Goal: Task Accomplishment & Management: Complete application form

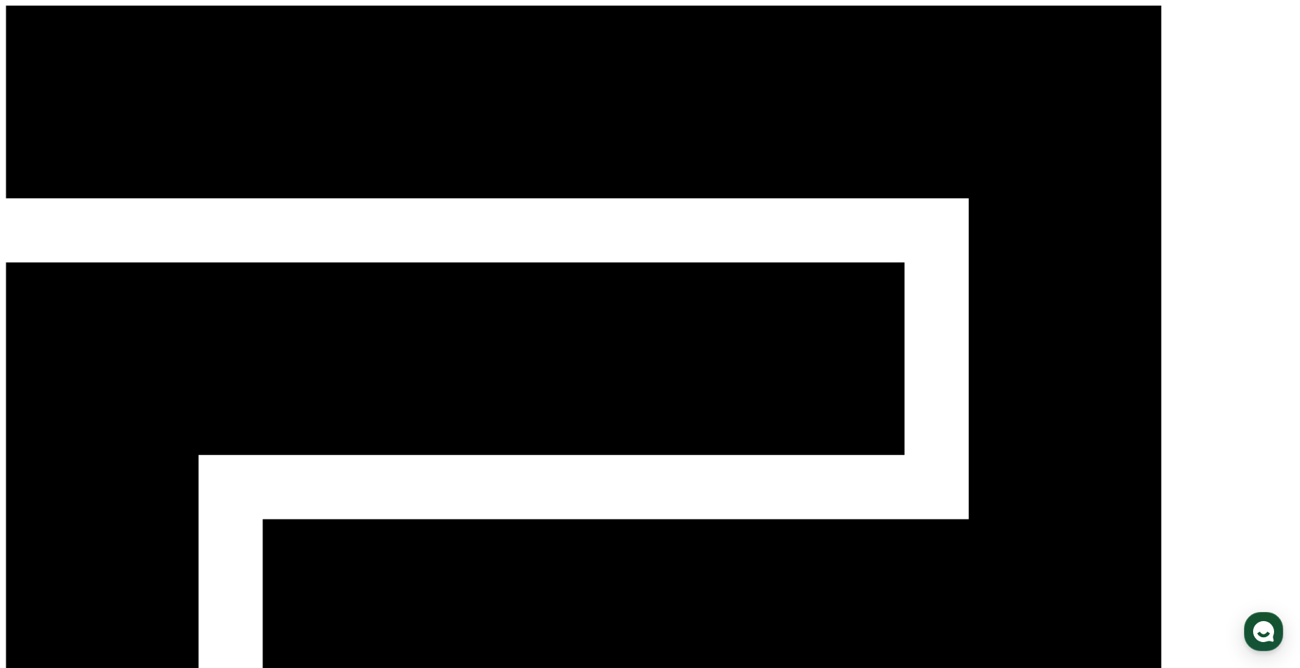
select select "**********"
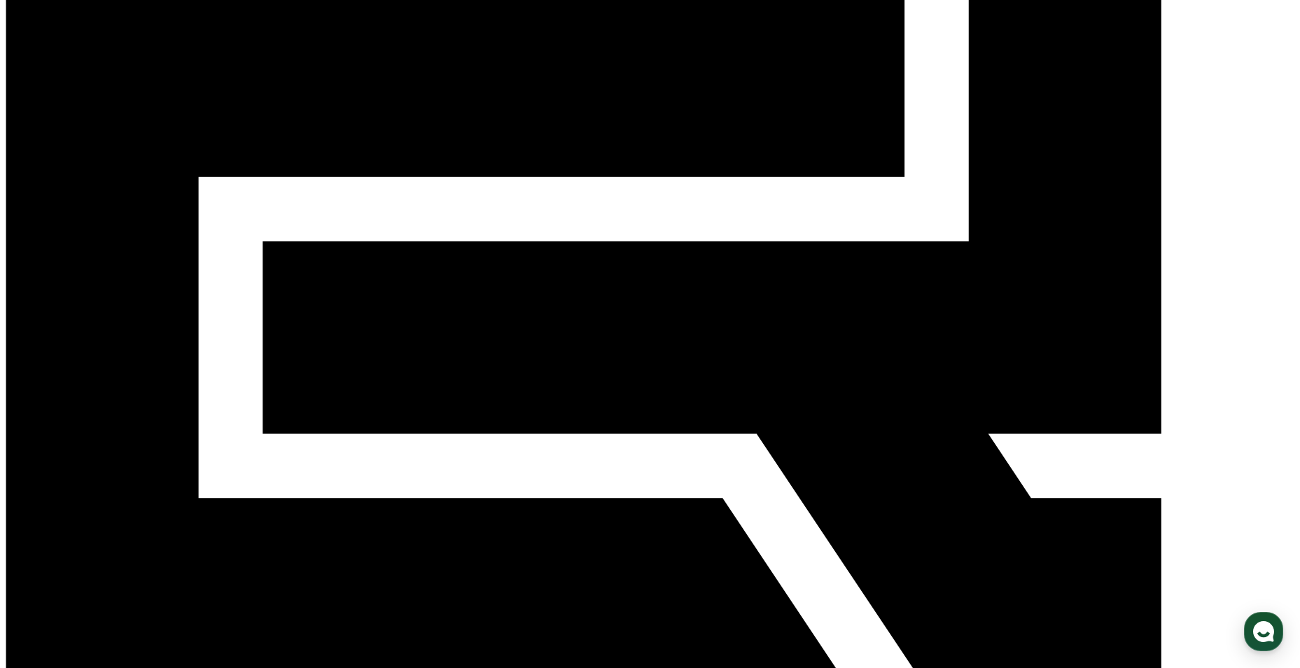
scroll to position [280, 0]
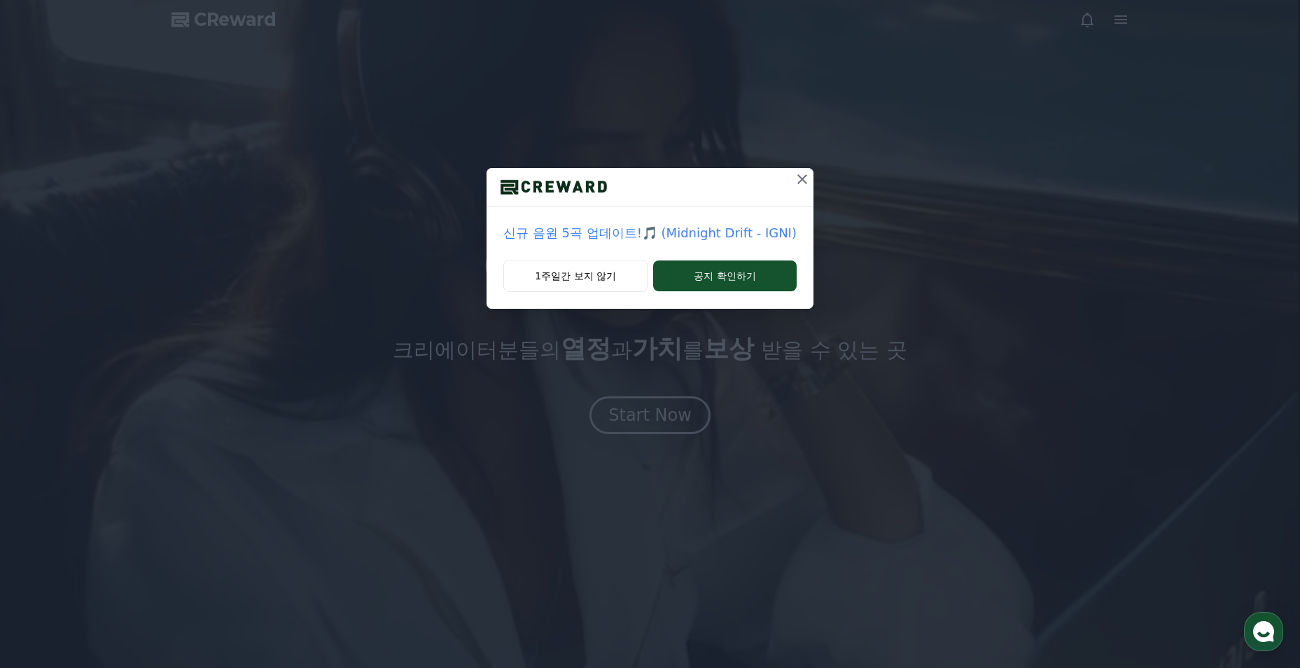
click at [797, 184] on icon at bounding box center [802, 179] width 17 height 17
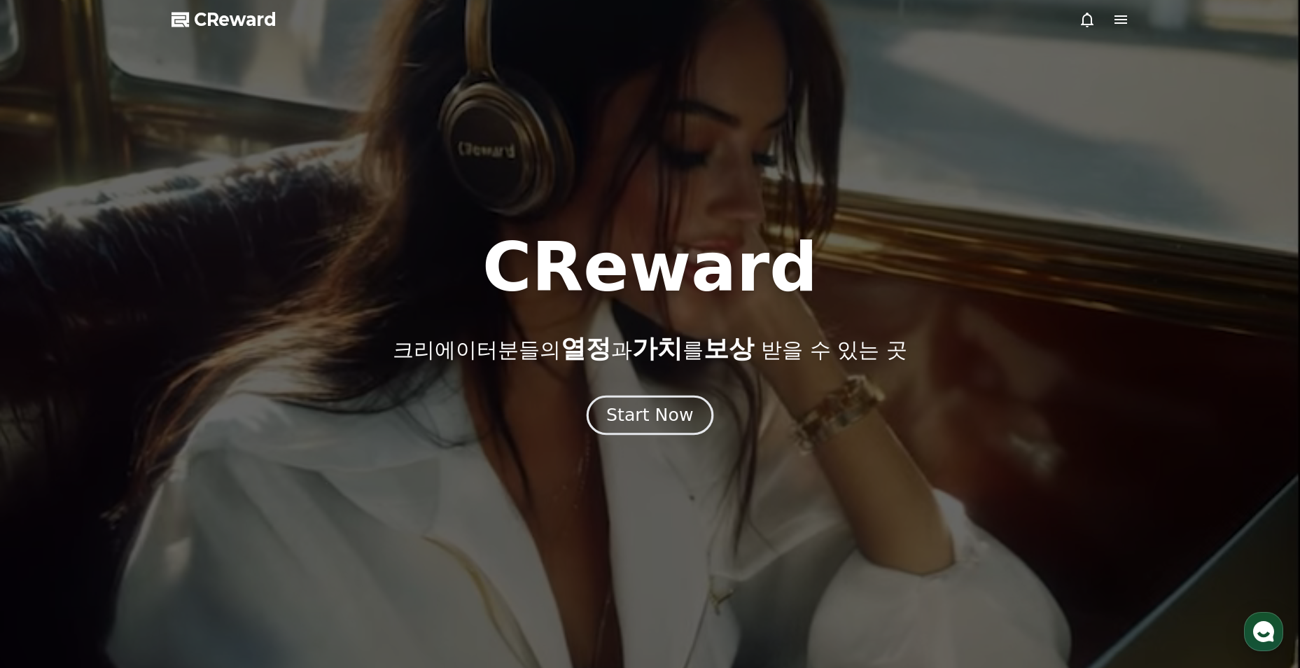
click at [660, 414] on div "Start Now" at bounding box center [649, 415] width 87 height 24
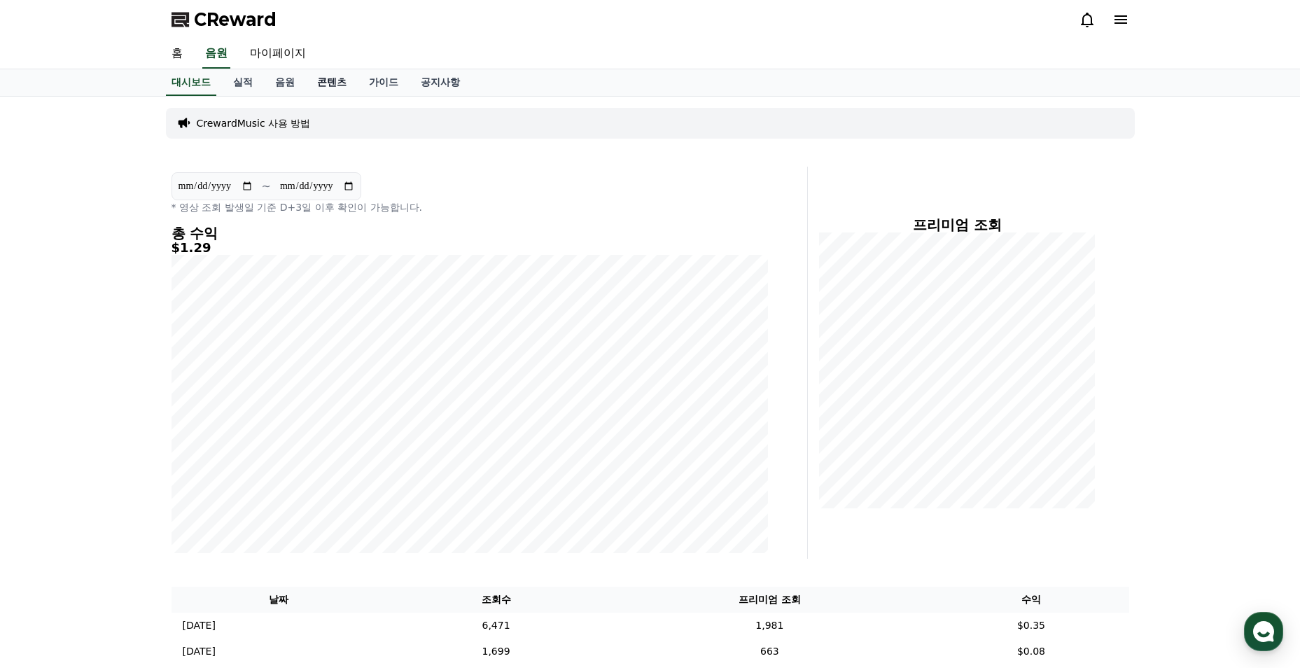
click at [319, 78] on link "콘텐츠" at bounding box center [332, 82] width 52 height 27
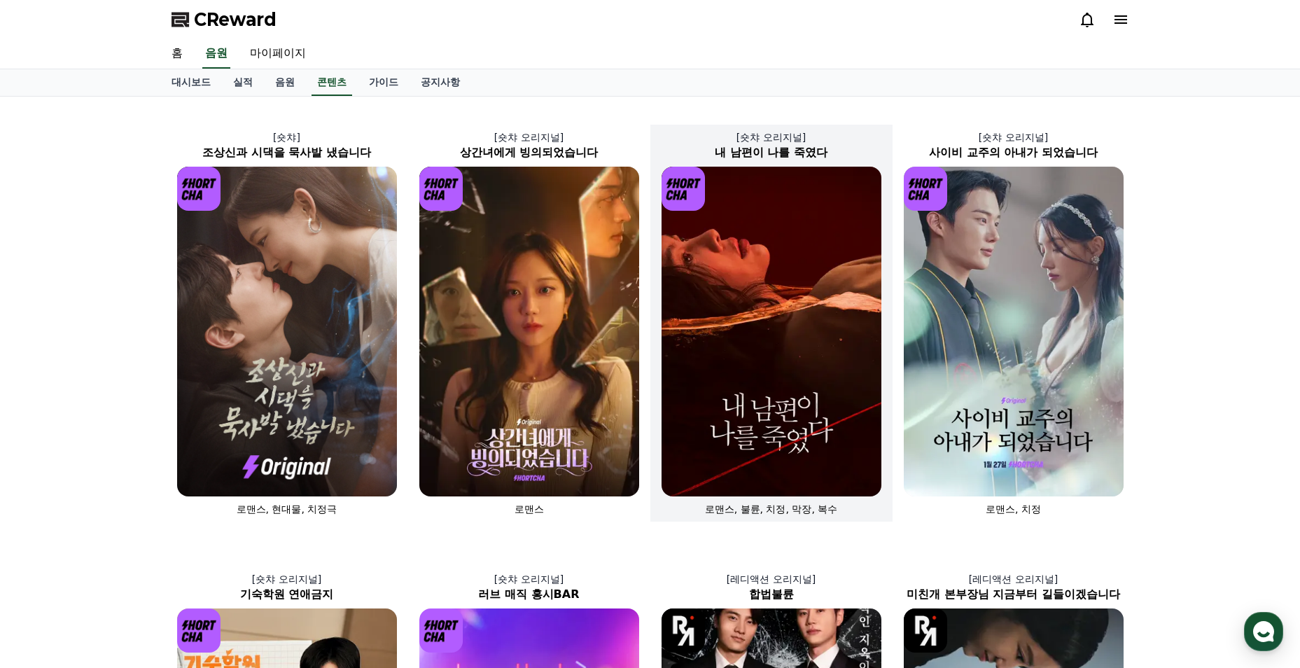
click at [851, 397] on img at bounding box center [772, 332] width 220 height 330
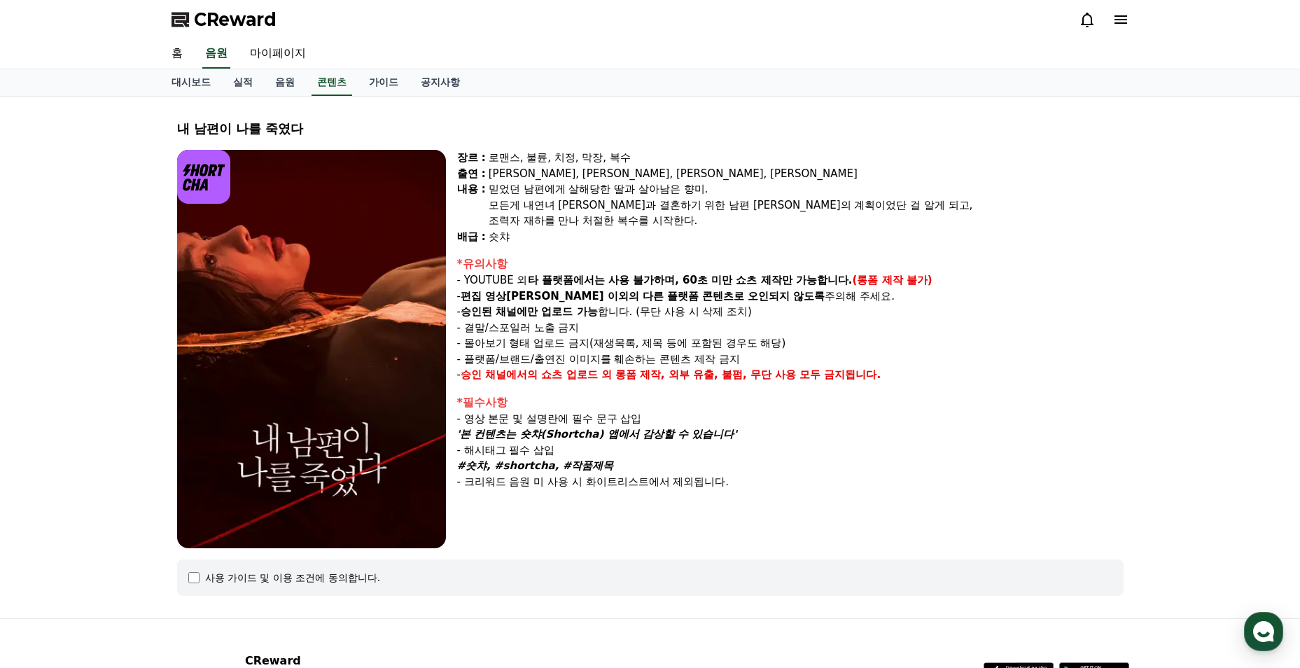
select select
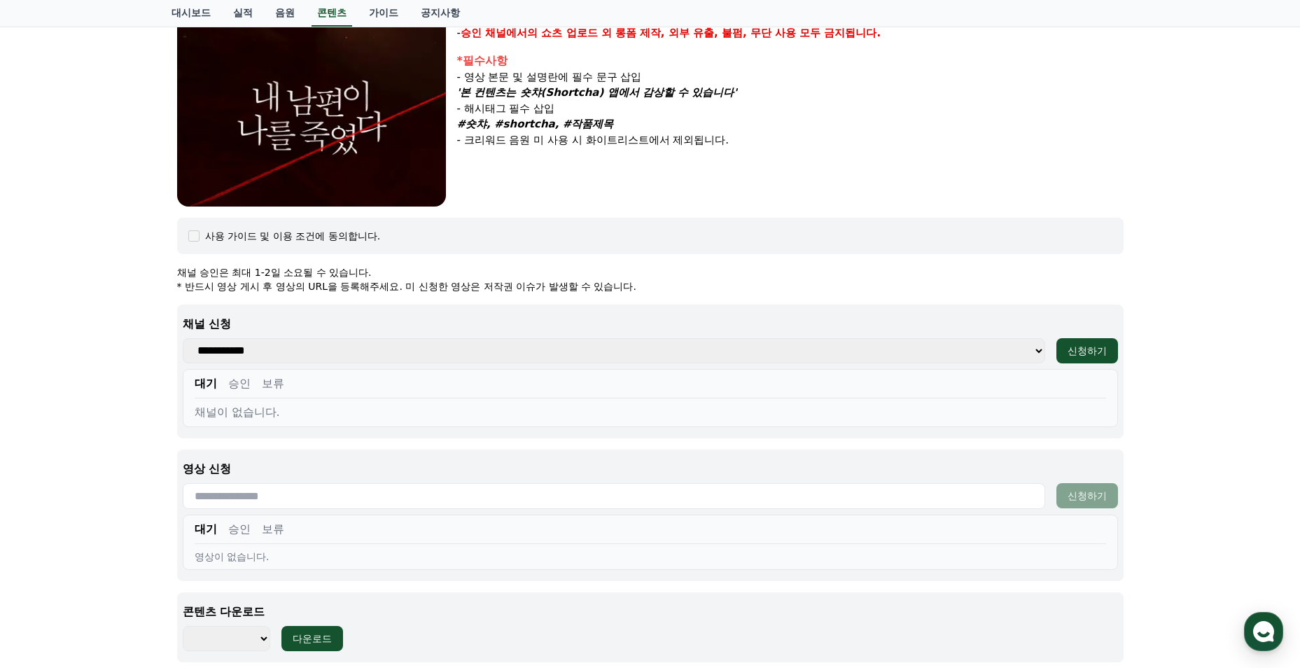
scroll to position [490, 0]
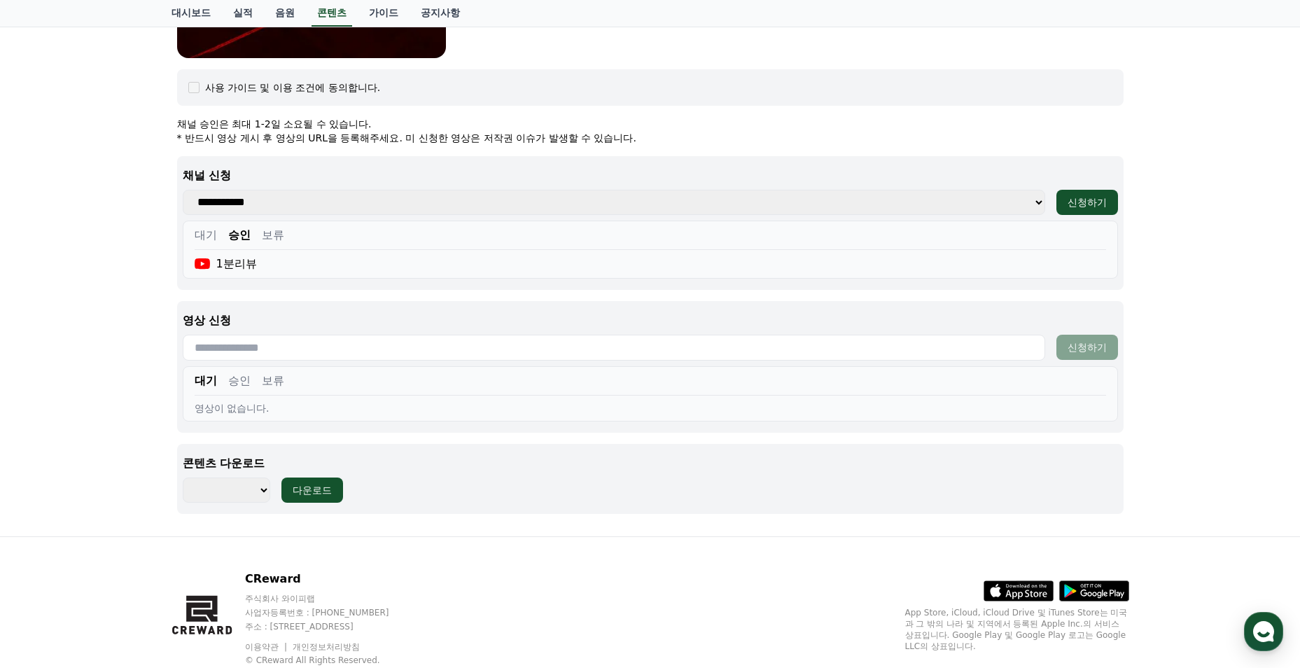
click at [344, 343] on input "text" at bounding box center [614, 348] width 863 height 26
paste input "**********"
type input "**********"
click at [1078, 348] on div "신청하기" at bounding box center [1087, 347] width 39 height 14
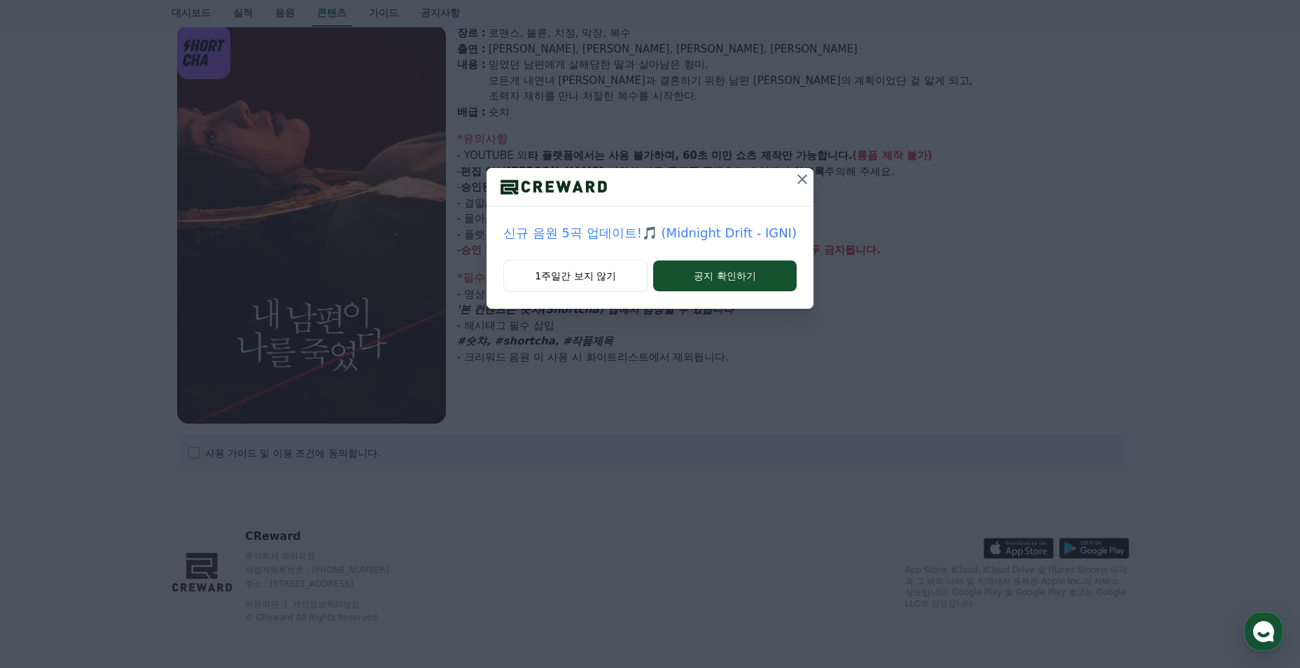
select select
click at [807, 172] on icon at bounding box center [802, 179] width 17 height 17
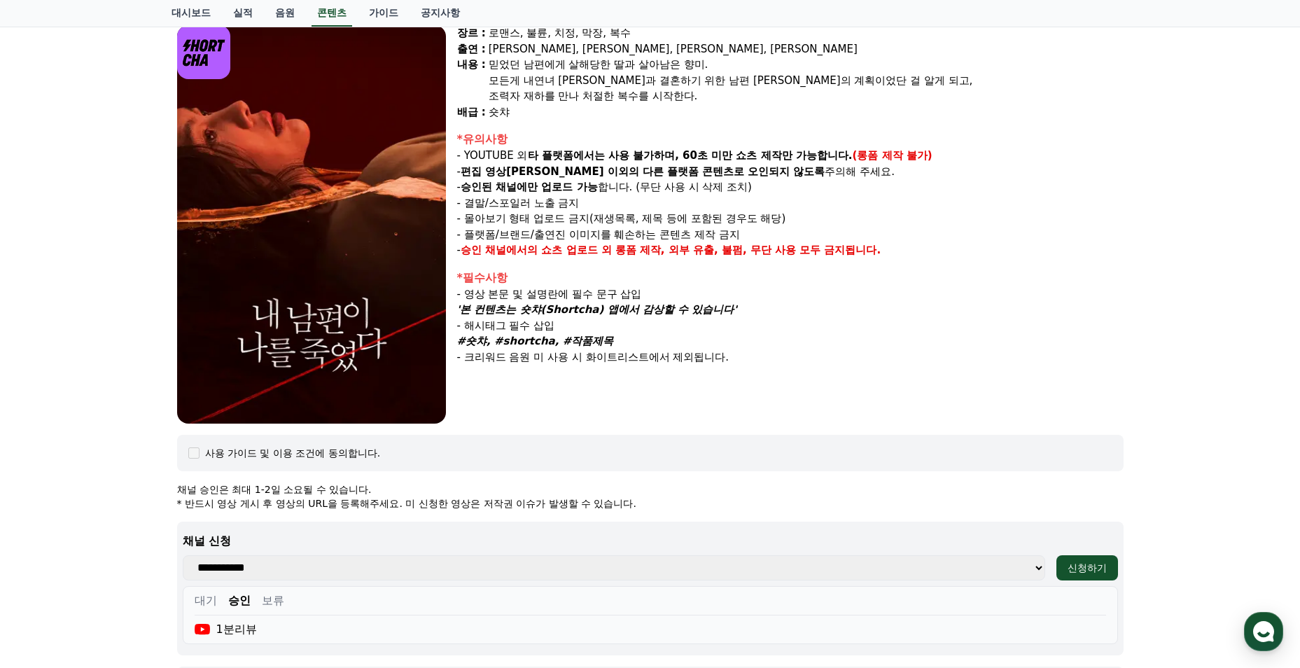
click at [749, 313] on p "'본 컨텐츠는 숏챠(Shortcha) 앱에서 감상할 수 있습니다'" at bounding box center [790, 310] width 667 height 16
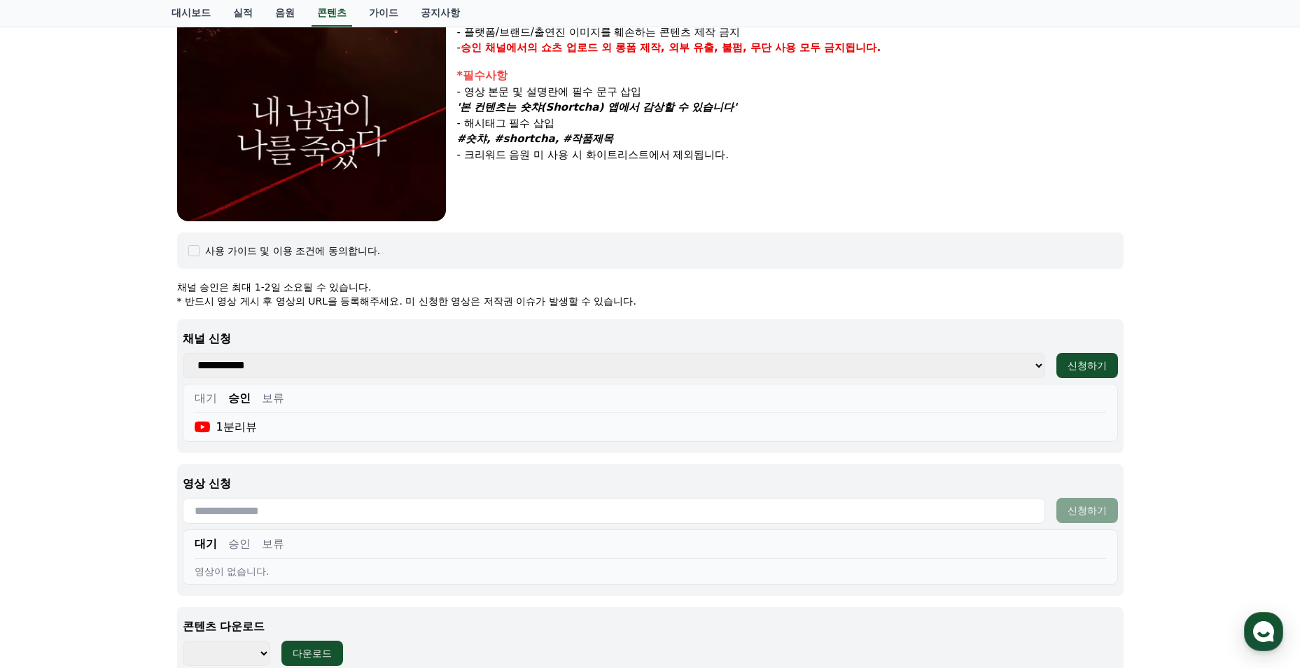
scroll to position [475, 0]
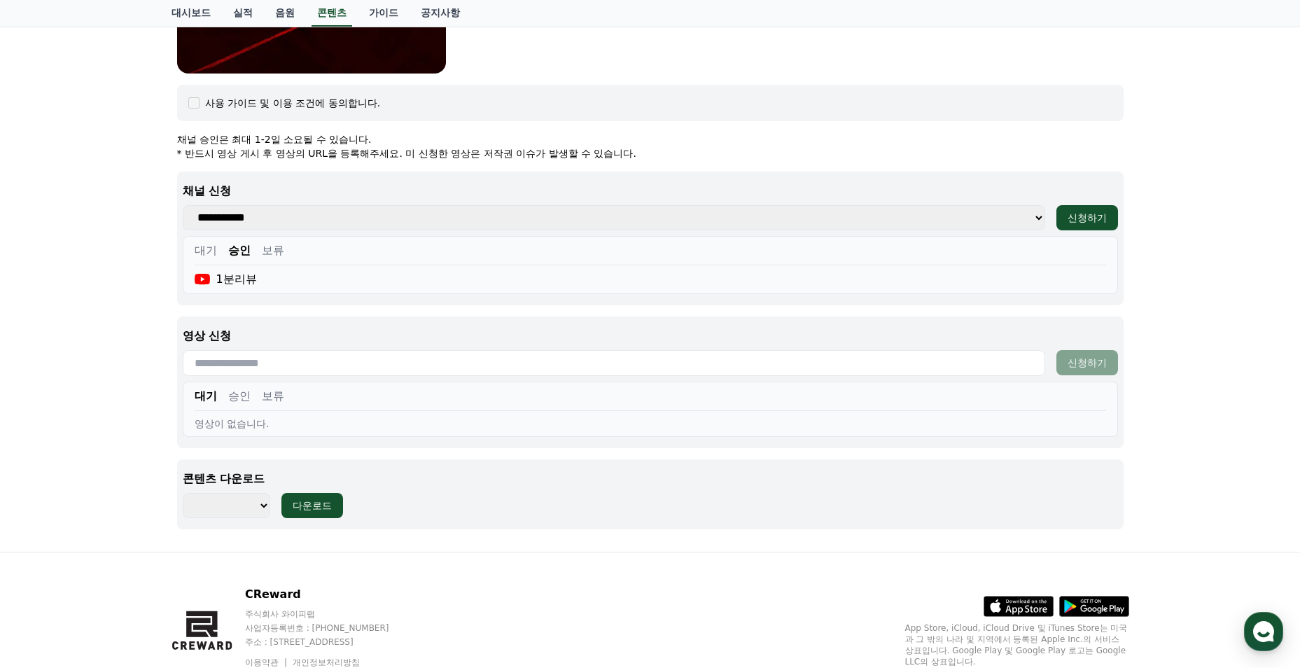
click at [240, 398] on button "승인" at bounding box center [239, 396] width 22 height 17
